Goal: Task Accomplishment & Management: Manage account settings

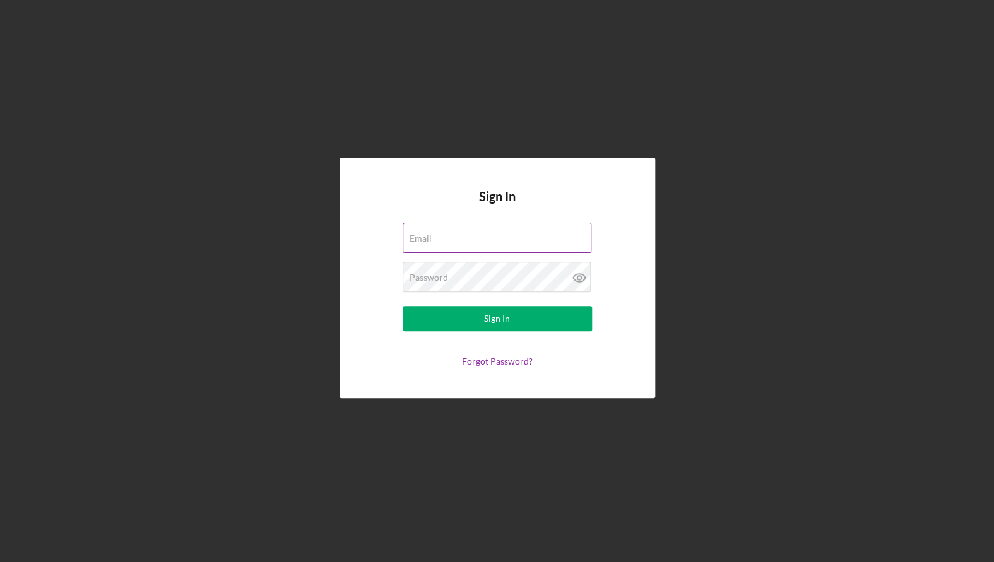
click at [502, 245] on input "Email" at bounding box center [496, 238] width 189 height 30
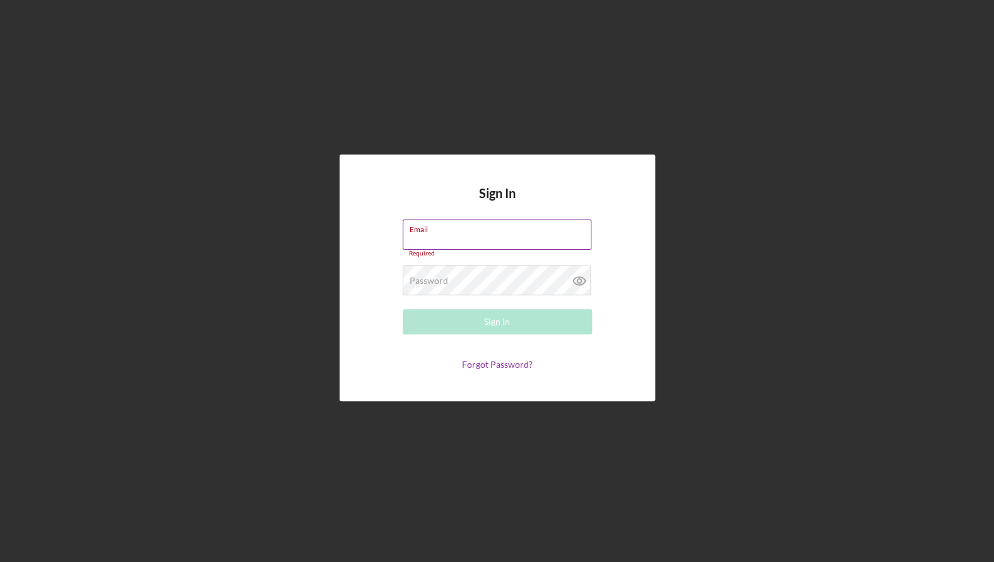
type input "[PERSON_NAME][EMAIL_ADDRESS][DOMAIN_NAME]"
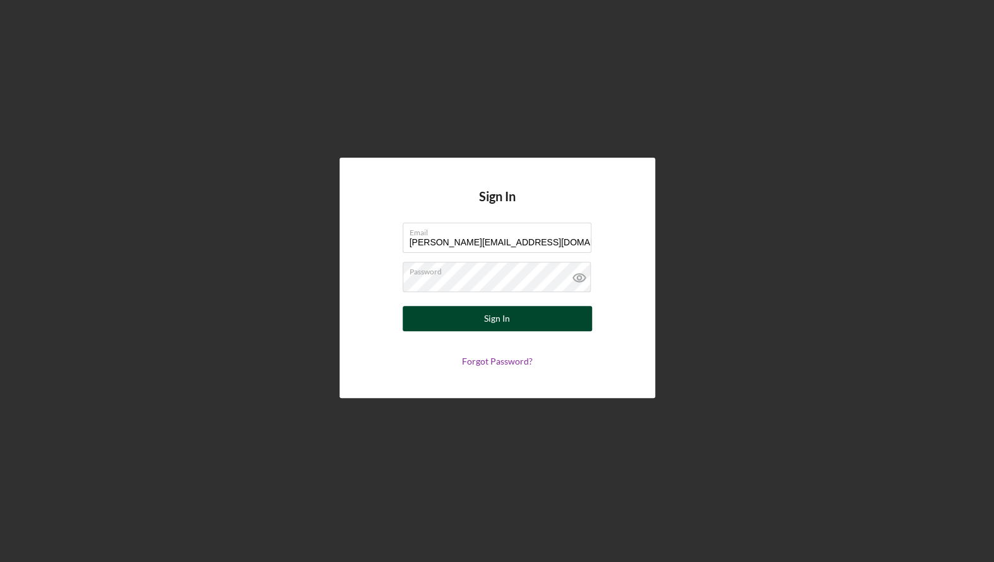
click at [520, 307] on button "Sign In" at bounding box center [496, 318] width 189 height 25
